Goal: Transaction & Acquisition: Purchase product/service

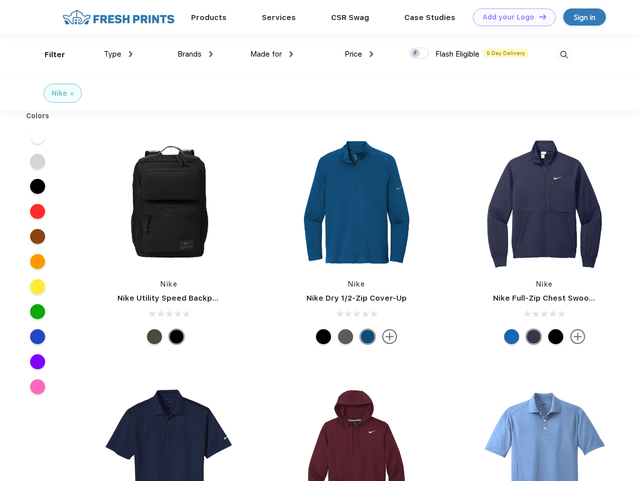
click at [510, 17] on link "Add your Logo Design Tool" at bounding box center [514, 18] width 83 height 18
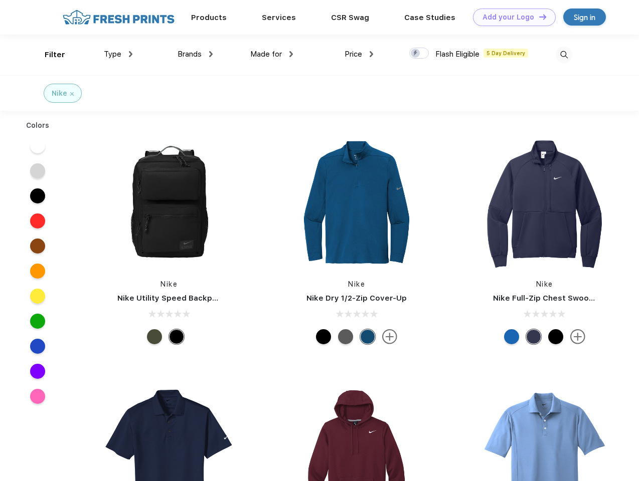
click at [0, 0] on div "Design Tool" at bounding box center [0, 0] width 0 height 0
click at [538, 17] on link "Add your Logo Design Tool" at bounding box center [514, 18] width 83 height 18
click at [48, 55] on div "Filter" at bounding box center [55, 55] width 21 height 12
click at [118, 54] on span "Type" at bounding box center [113, 54] width 18 height 9
click at [195, 54] on span "Brands" at bounding box center [189, 54] width 24 height 9
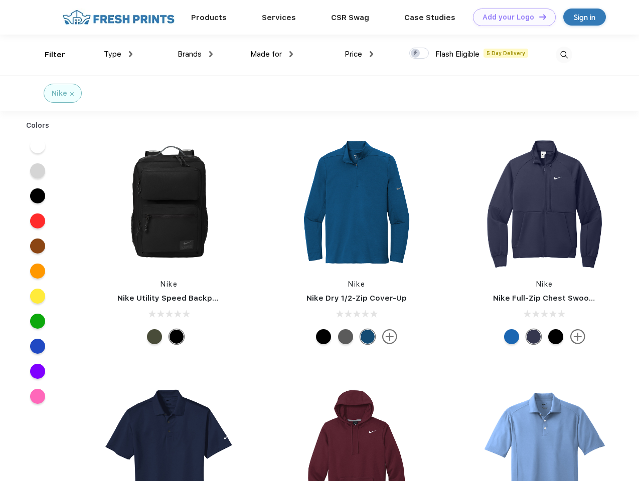
click at [272, 54] on span "Made for" at bounding box center [266, 54] width 32 height 9
click at [359, 54] on span "Price" at bounding box center [353, 54] width 18 height 9
click at [419, 54] on div at bounding box center [419, 53] width 20 height 11
click at [416, 54] on input "checkbox" at bounding box center [412, 50] width 7 height 7
click at [564, 55] on img at bounding box center [563, 55] width 17 height 17
